Goal: Task Accomplishment & Management: Manage account settings

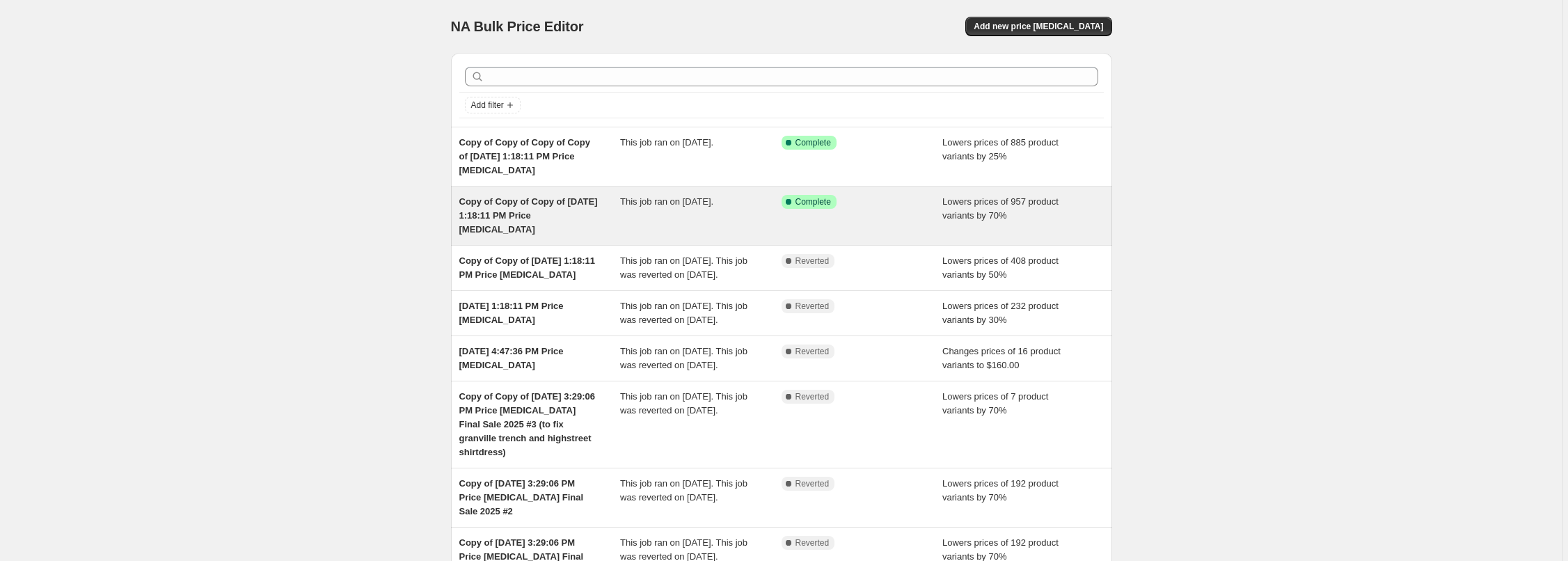
click at [620, 236] on div "This job ran on August 28, 2025." at bounding box center [701, 215] width 162 height 42
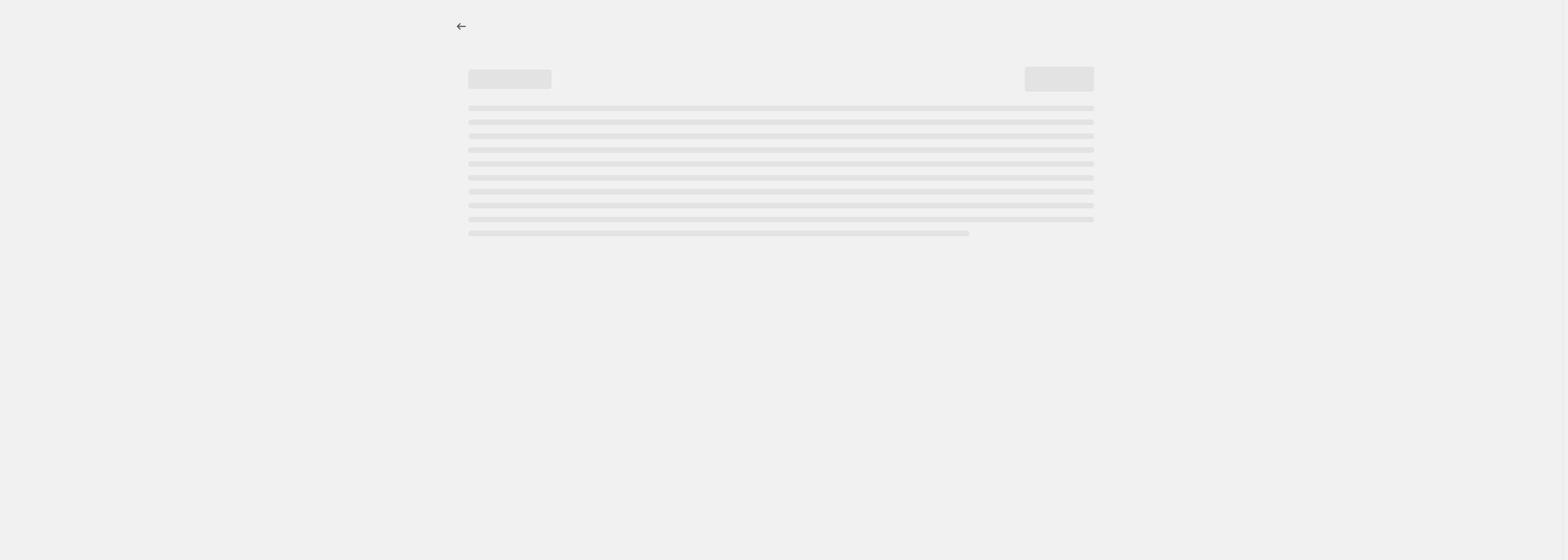
select select "percentage"
select select "not_equal"
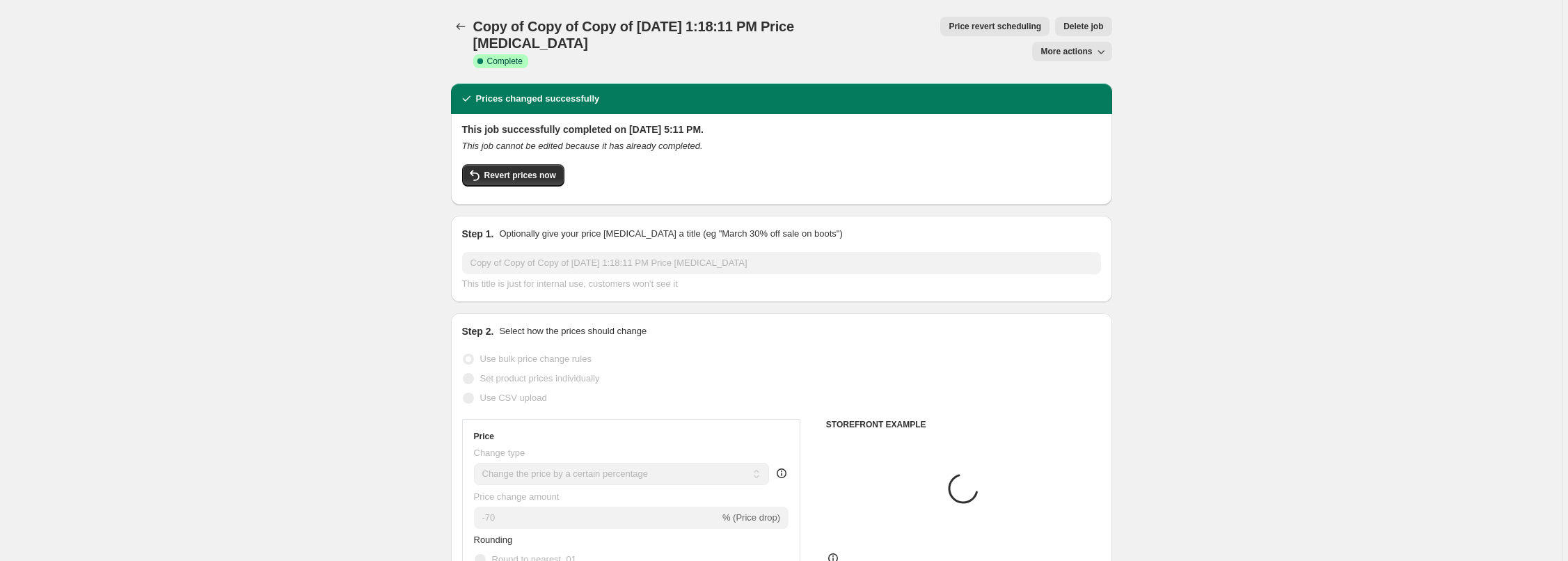
select select "collection"
